Goal: Communication & Community: Share content

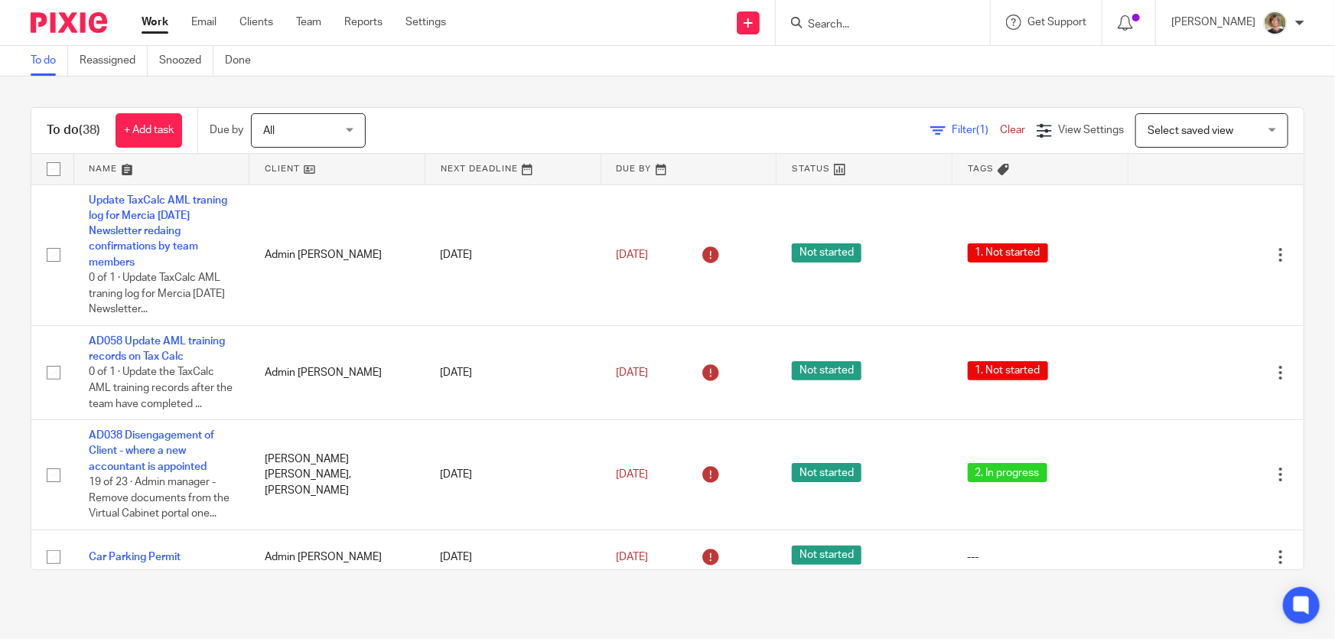
scroll to position [1877, 0]
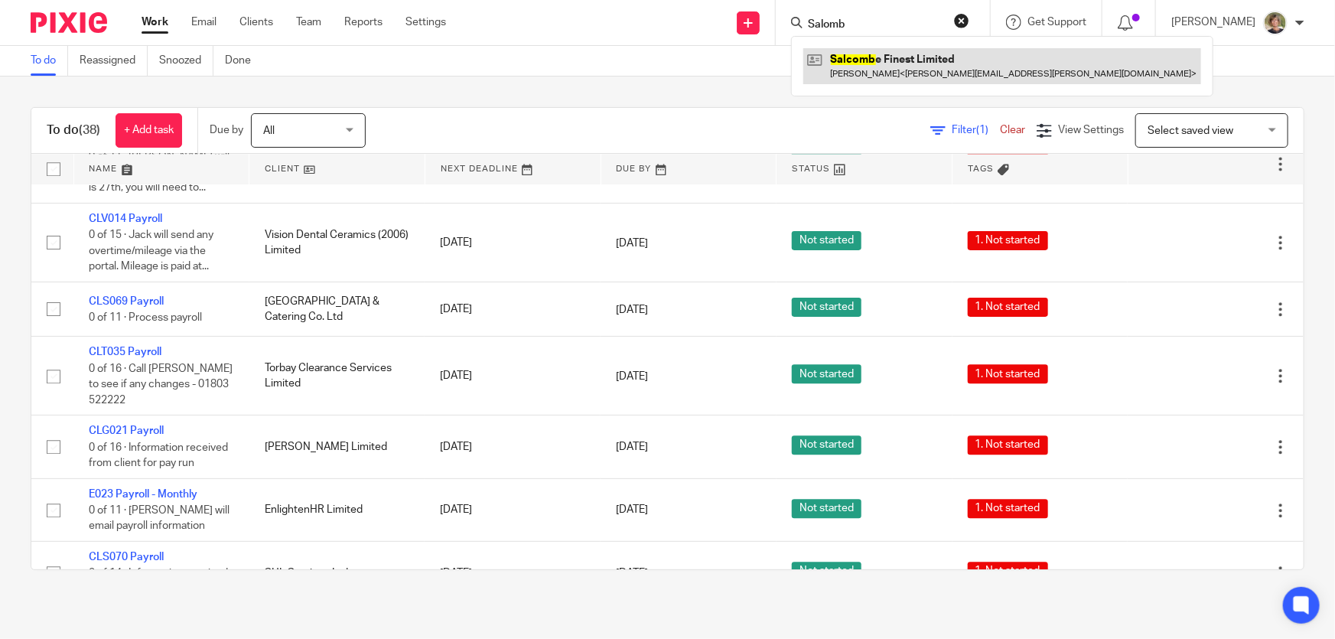
type input "Salomb"
click at [918, 54] on link at bounding box center [1002, 65] width 398 height 35
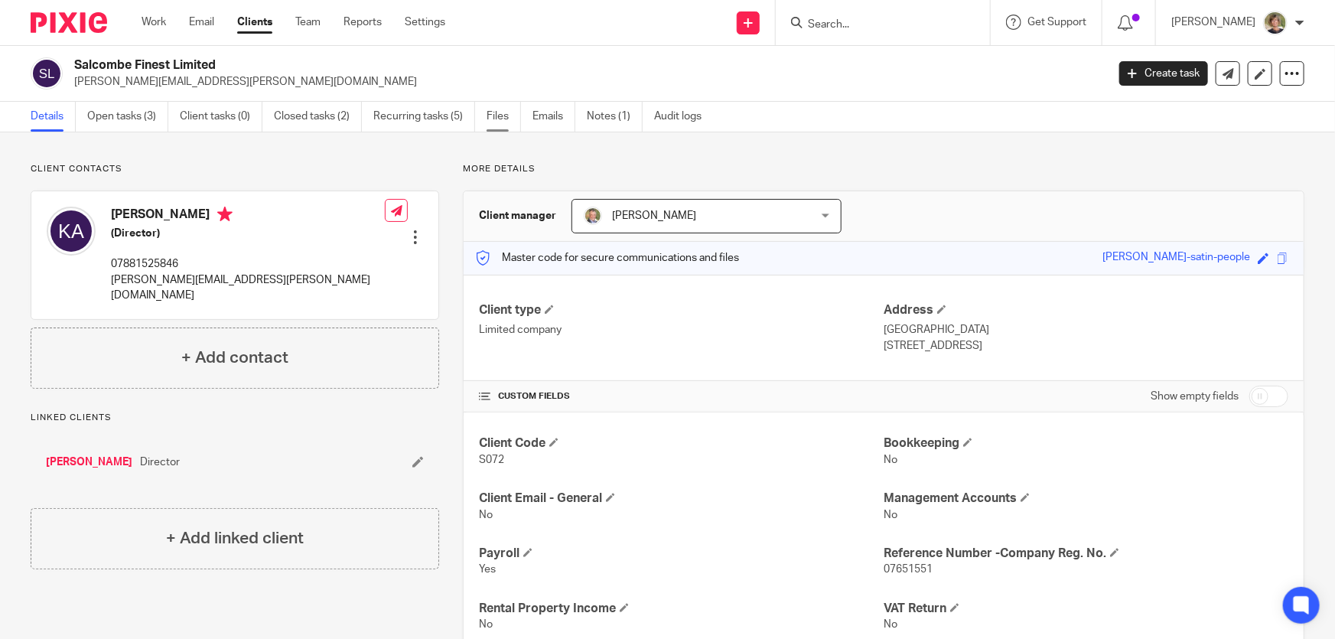
click at [505, 116] on link "Files" at bounding box center [504, 117] width 34 height 30
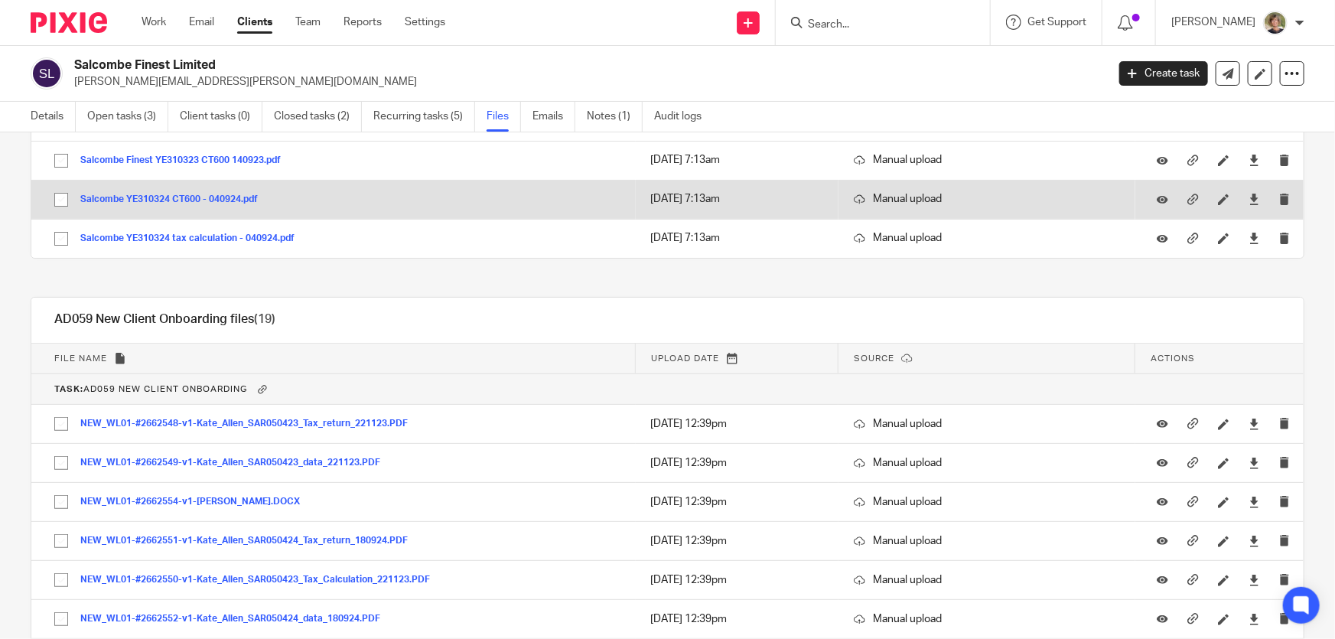
scroll to position [347, 0]
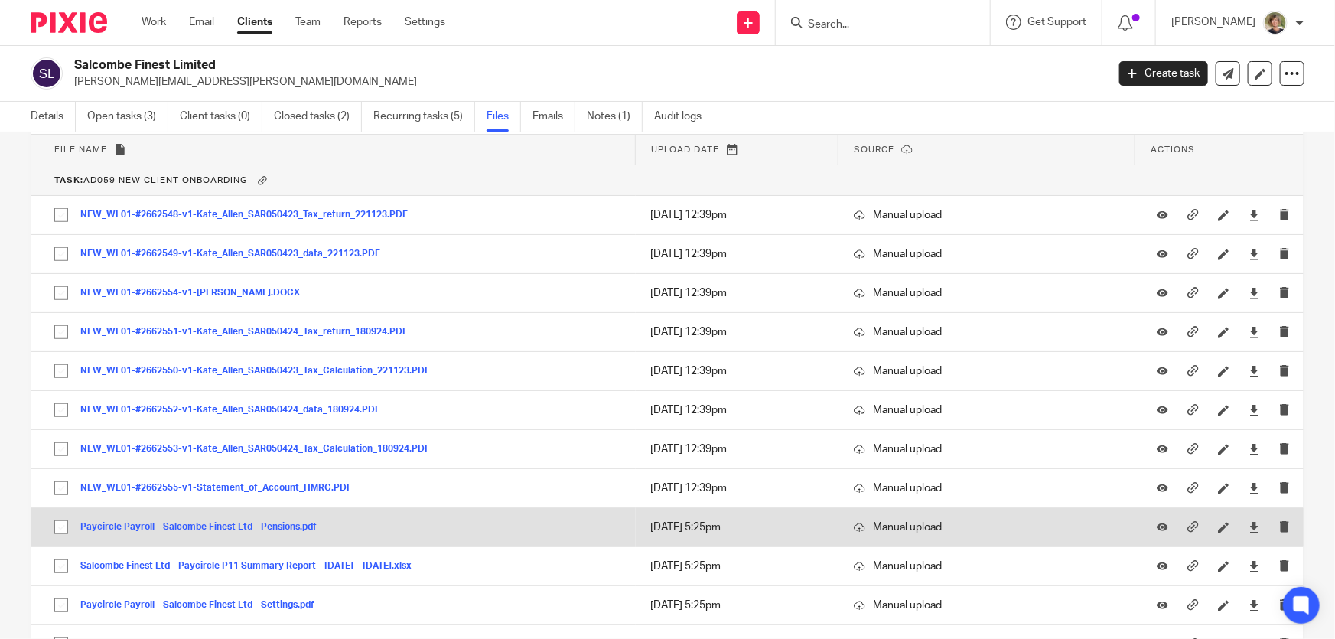
click at [197, 519] on div "Paycircle Payroll - Salcombe Finest Ltd - Pensions.pdf" at bounding box center [204, 526] width 248 height 15
click at [150, 523] on button "Paycircle Payroll - Salcombe Finest Ltd - Pensions.pdf" at bounding box center [204, 527] width 248 height 11
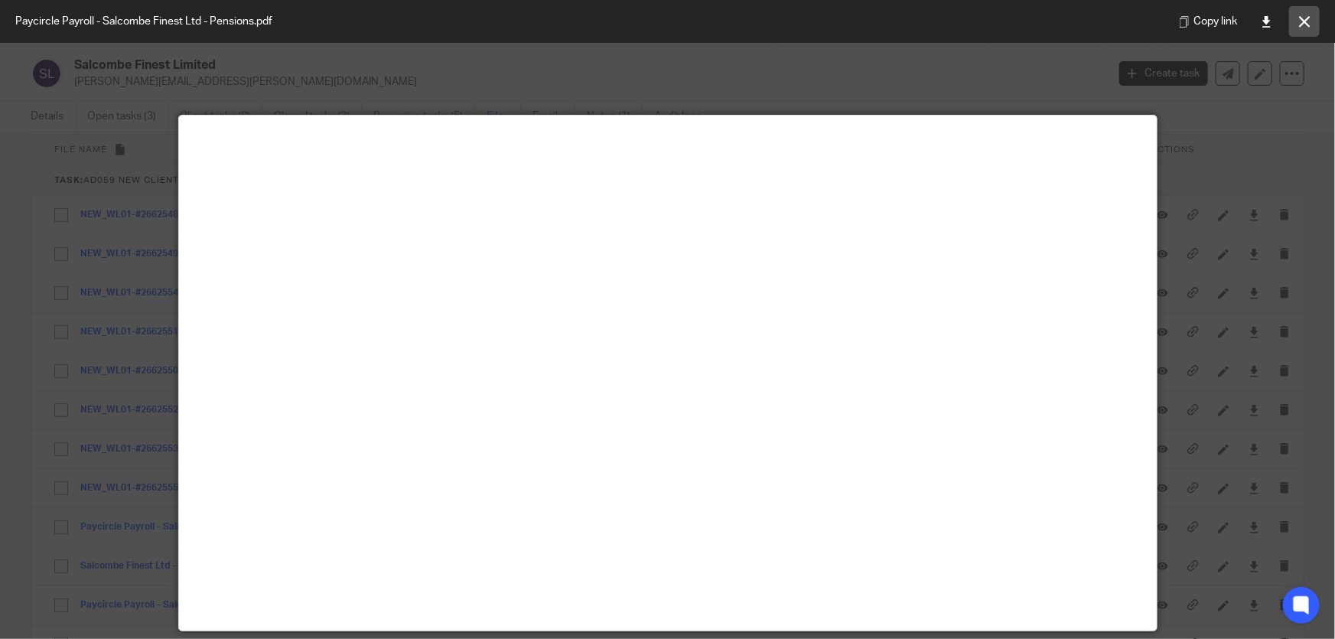
click at [1309, 20] on icon at bounding box center [1304, 21] width 11 height 11
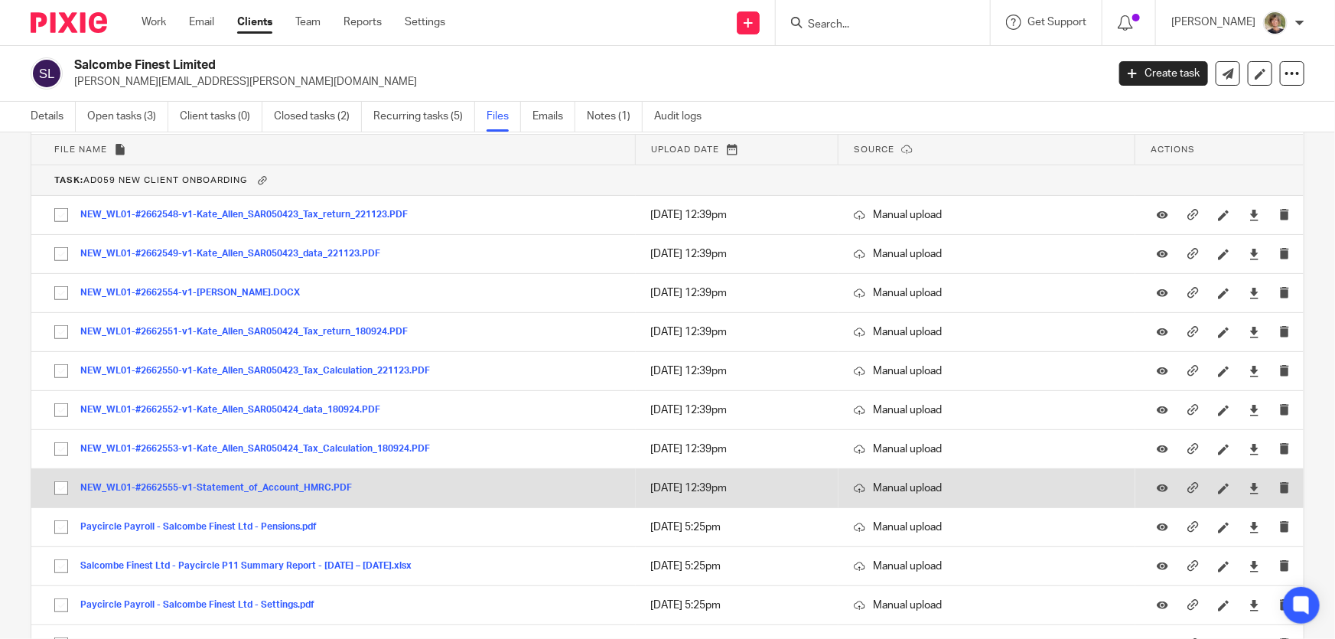
drag, startPoint x: 301, startPoint y: 472, endPoint x: 285, endPoint y: 488, distance: 22.7
click at [298, 477] on td "NEW_WL01-#2662555-v1-Statement_of_Account_HMRC.PDF NEW_WL01-#2662555-v1-Stateme…" at bounding box center [333, 488] width 604 height 39
click at [285, 488] on button "NEW_WL01-#2662555-v1-Statement_of_Account_HMRC.PDF" at bounding box center [221, 488] width 283 height 11
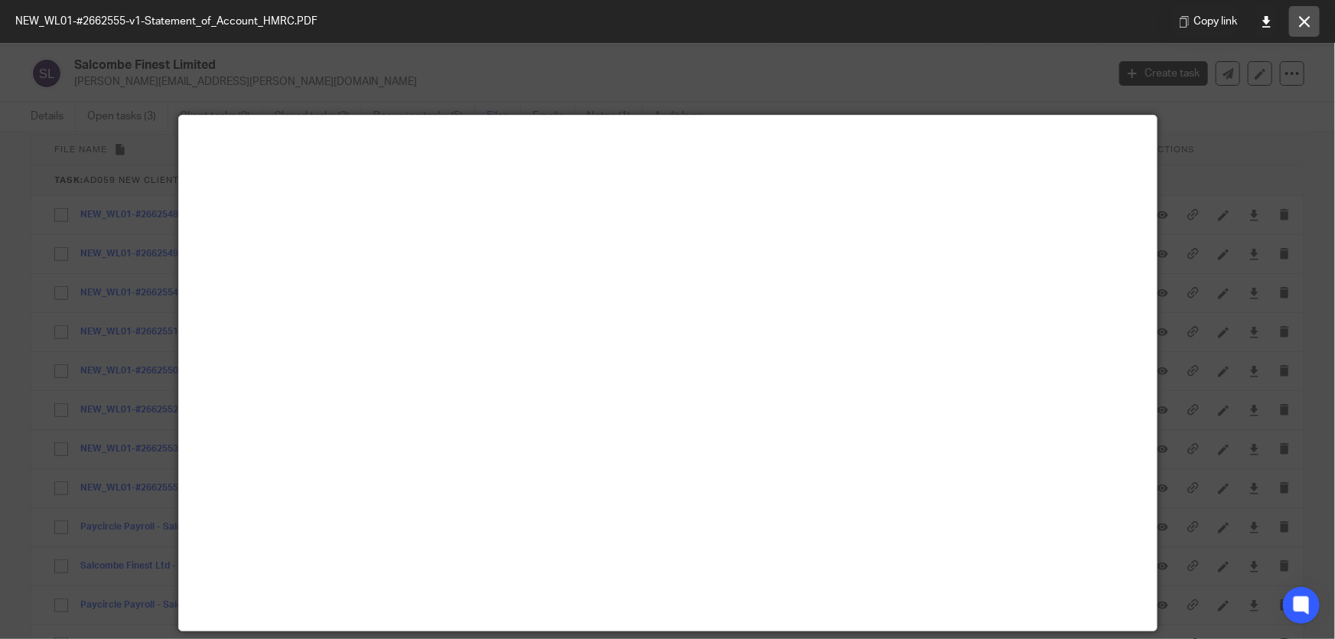
click at [1304, 17] on icon at bounding box center [1304, 21] width 11 height 11
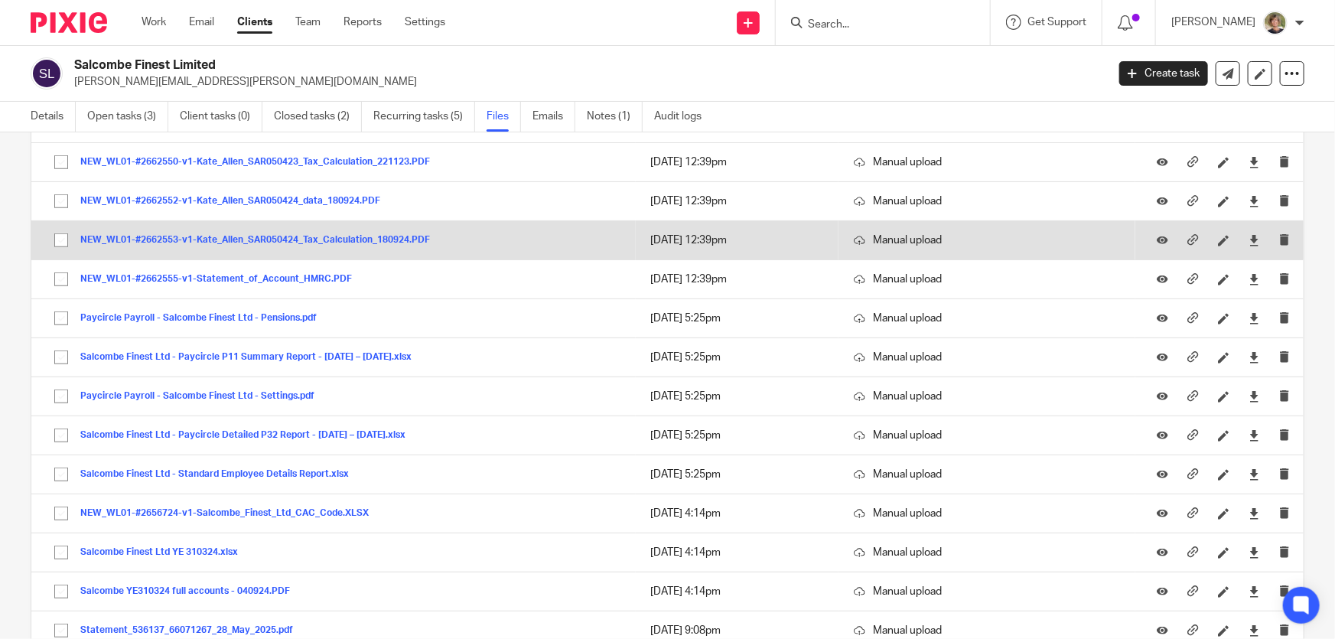
scroll to position [626, 0]
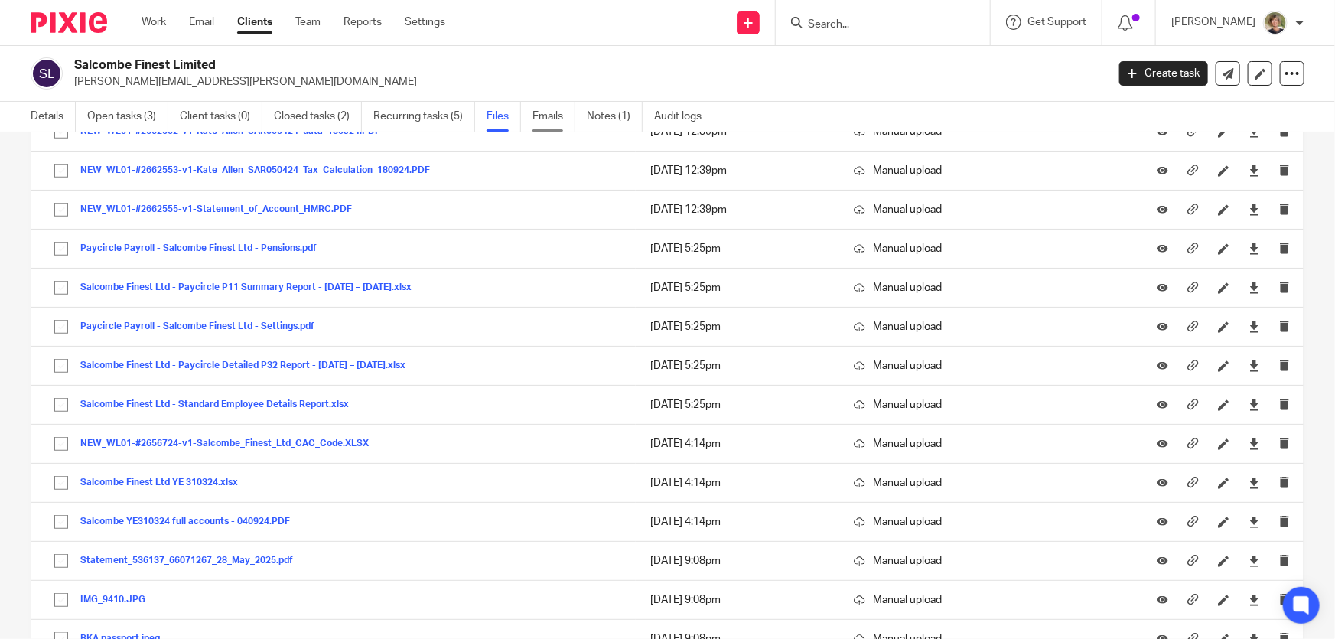
click at [547, 112] on link "Emails" at bounding box center [553, 117] width 43 height 30
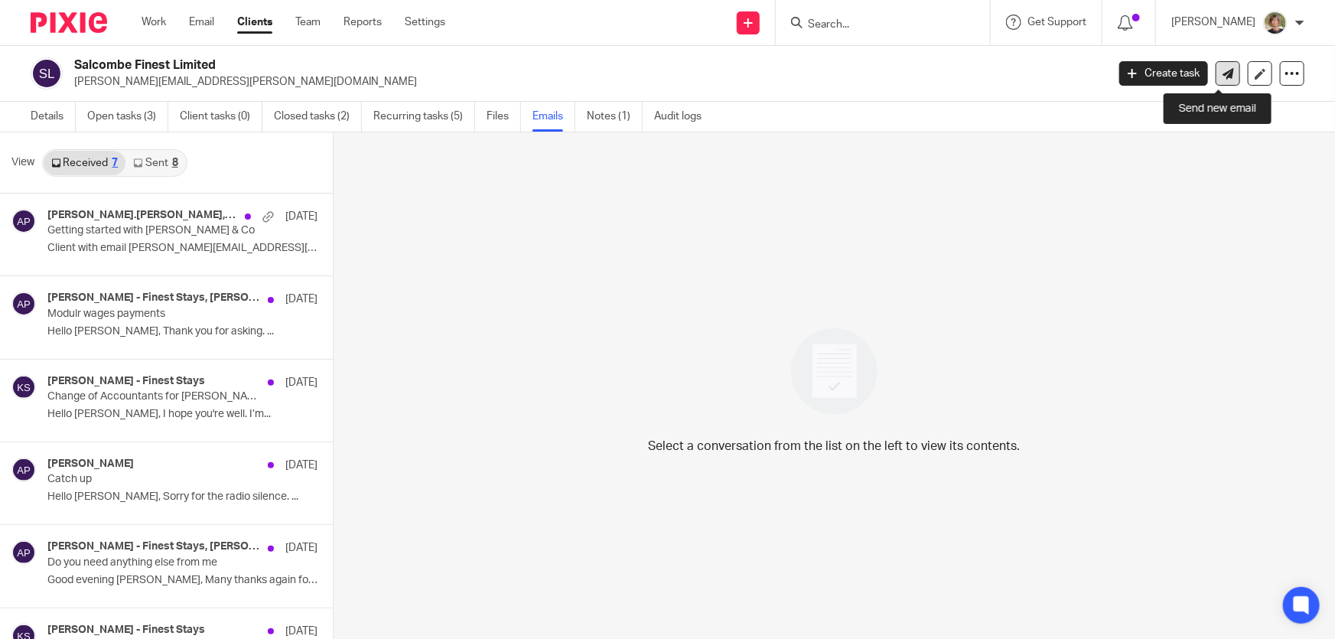
click at [1222, 71] on icon at bounding box center [1227, 73] width 11 height 11
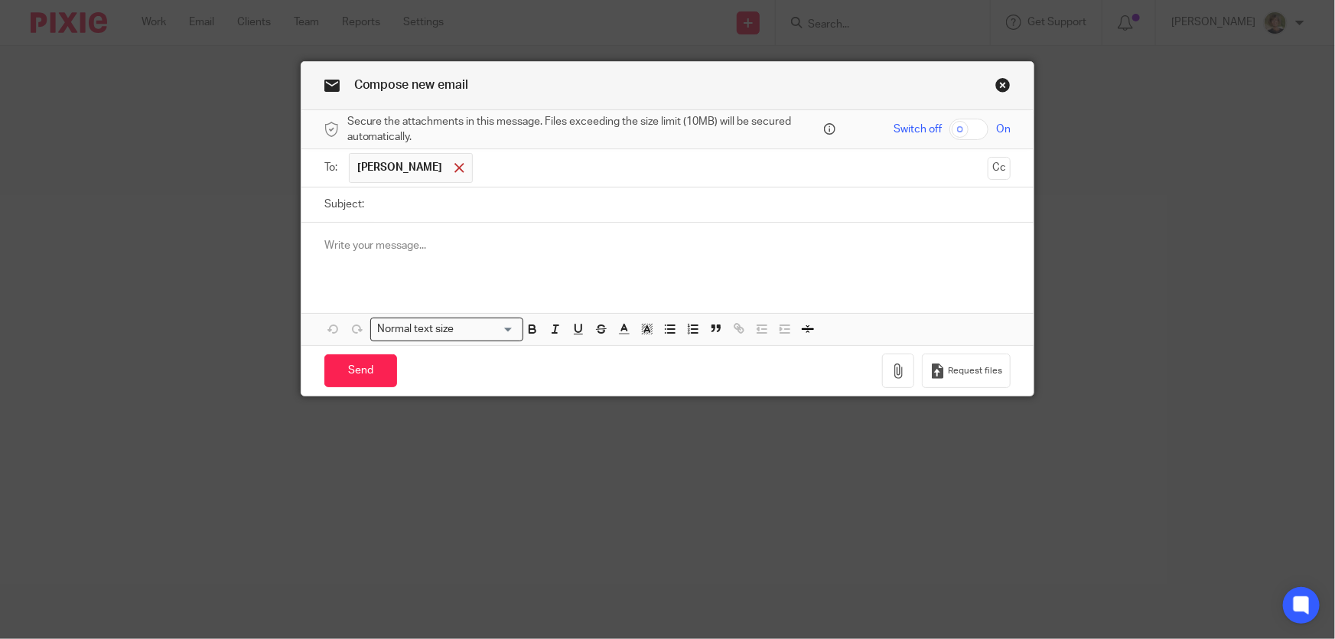
click at [454, 168] on span at bounding box center [459, 168] width 10 height 10
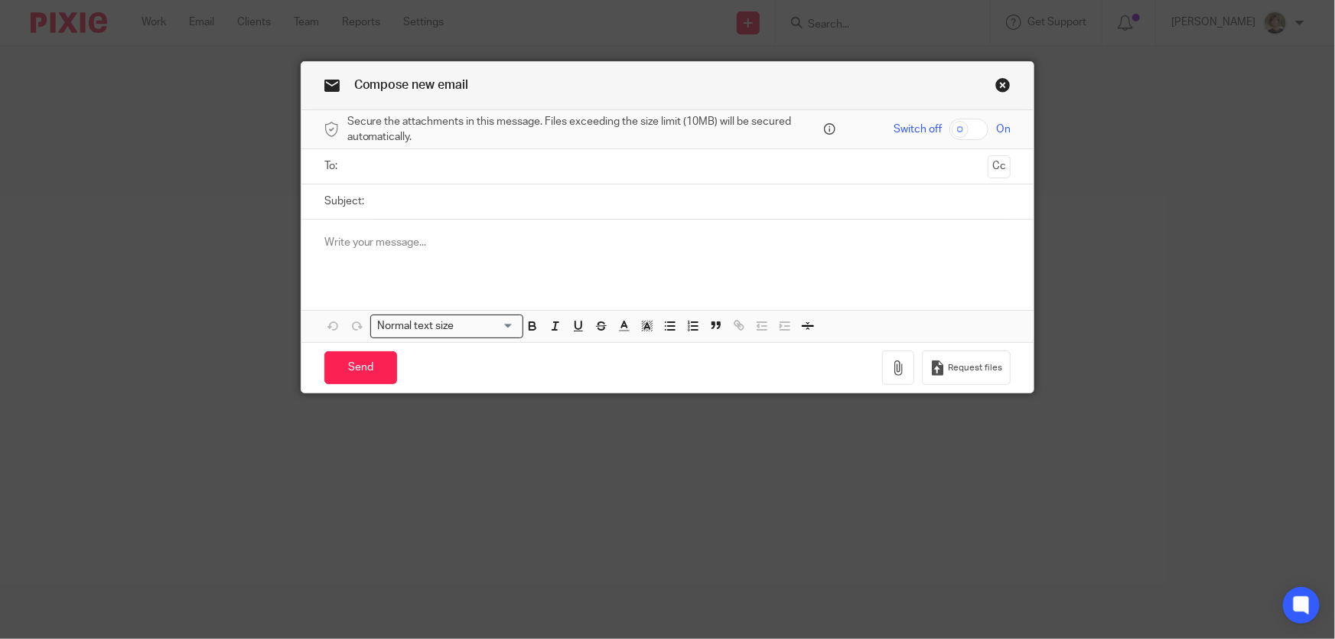
paste input "[PERSON_NAME][EMAIL_ADDRESS][DOMAIN_NAME]"
type input "[PERSON_NAME][EMAIL_ADDRESS][DOMAIN_NAME]"
click at [422, 193] on input "Subject:" at bounding box center [692, 201] width 640 height 34
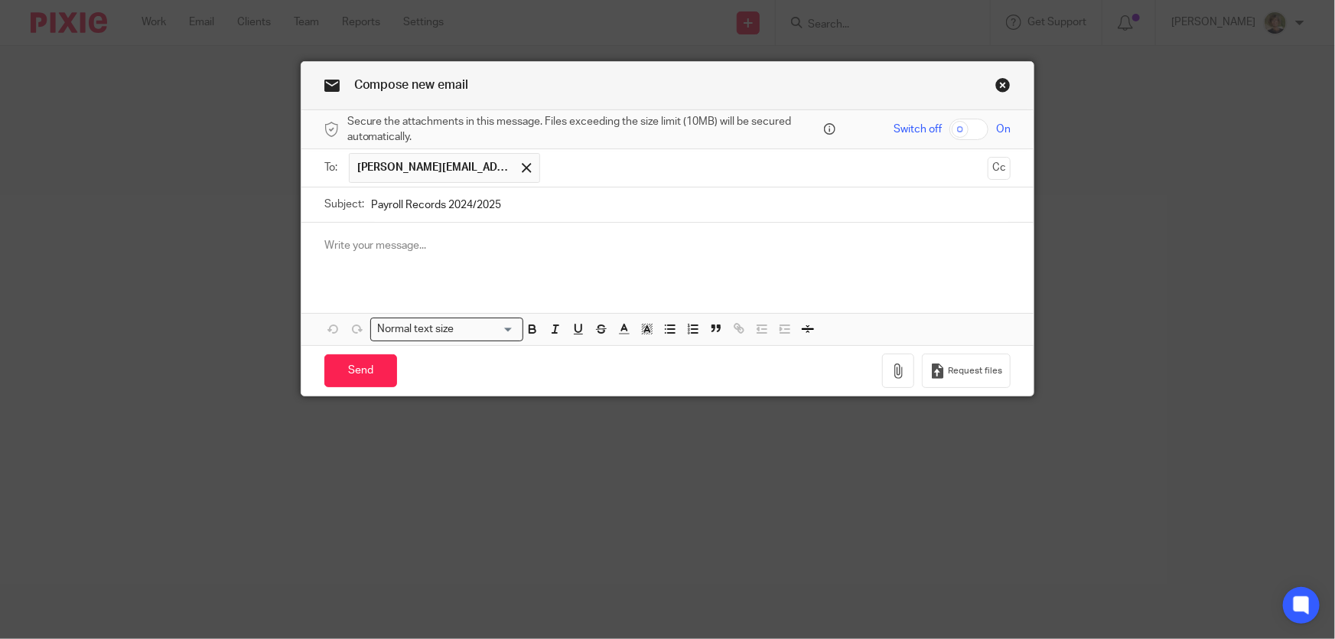
type input "Payroll Records 2024/2025"
click at [430, 252] on p at bounding box center [667, 245] width 687 height 15
click at [519, 206] on input "Payroll Records 2024/2025" at bounding box center [692, 204] width 640 height 34
type input "Payroll Records 2024/2025 - Salcombe Finest Limited"
click at [473, 255] on div "Hi" at bounding box center [667, 253] width 733 height 60
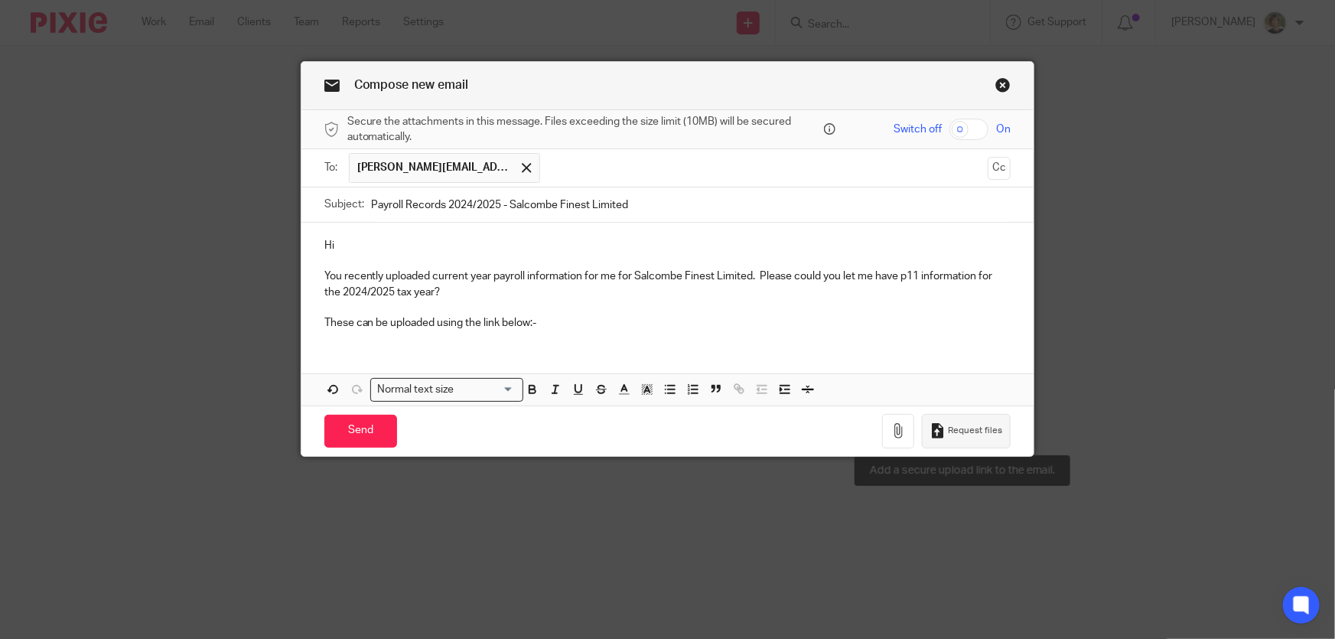
click at [978, 427] on span "Request files" at bounding box center [975, 431] width 54 height 12
click at [545, 346] on div "Hi You recently uploaded current year payroll information for me for Salcombe F…" at bounding box center [667, 314] width 733 height 183
click at [514, 361] on div "Hi You recently uploaded current year payroll information for me for Salcombe F…" at bounding box center [667, 314] width 733 height 183
click at [952, 324] on p "These can be uploaded using the link below:- https://andrewpriceco.usepixie.net…" at bounding box center [667, 322] width 687 height 15
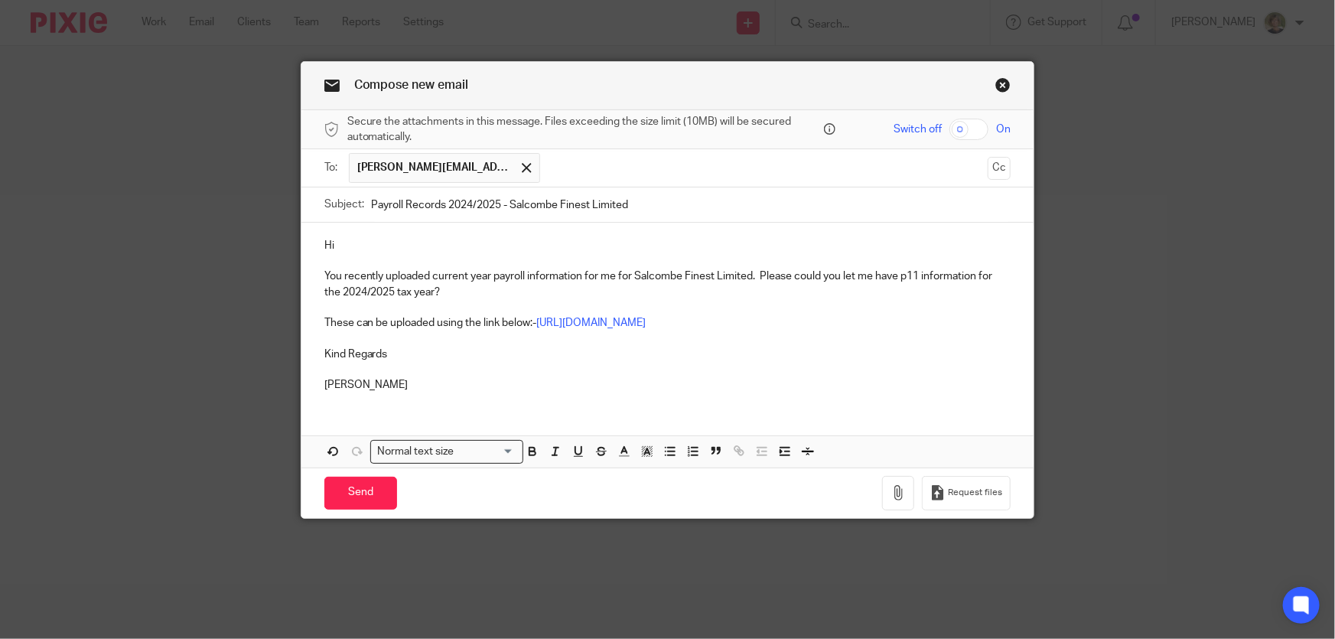
drag, startPoint x: 343, startPoint y: 353, endPoint x: 436, endPoint y: 376, distance: 95.4
click at [347, 354] on p "Kind Regards" at bounding box center [667, 354] width 687 height 15
drag, startPoint x: 341, startPoint y: 356, endPoint x: 314, endPoint y: 390, distance: 44.1
click at [341, 356] on p "Kind Regards" at bounding box center [667, 354] width 687 height 15
click at [428, 410] on div "Hi You recently uploaded current year payroll information for me for Salcombe F…" at bounding box center [667, 345] width 733 height 245
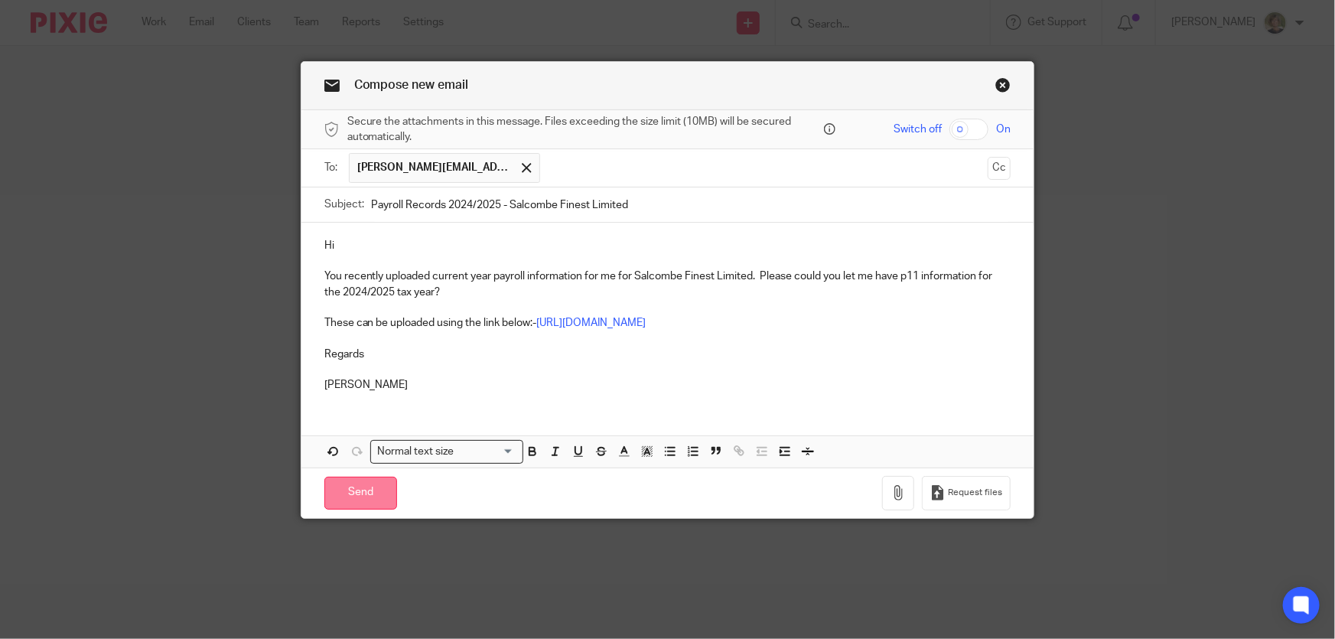
click at [359, 493] on input "Send" at bounding box center [360, 493] width 73 height 33
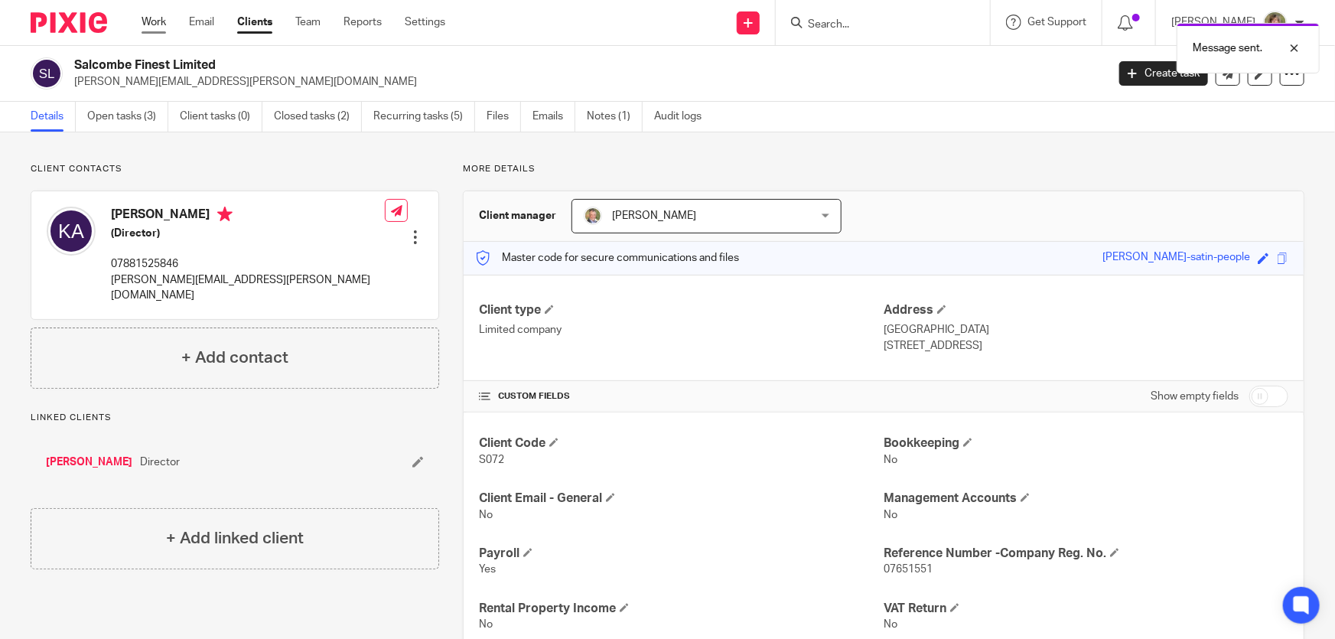
click at [153, 18] on link "Work" at bounding box center [154, 22] width 24 height 15
